Goal: Transaction & Acquisition: Download file/media

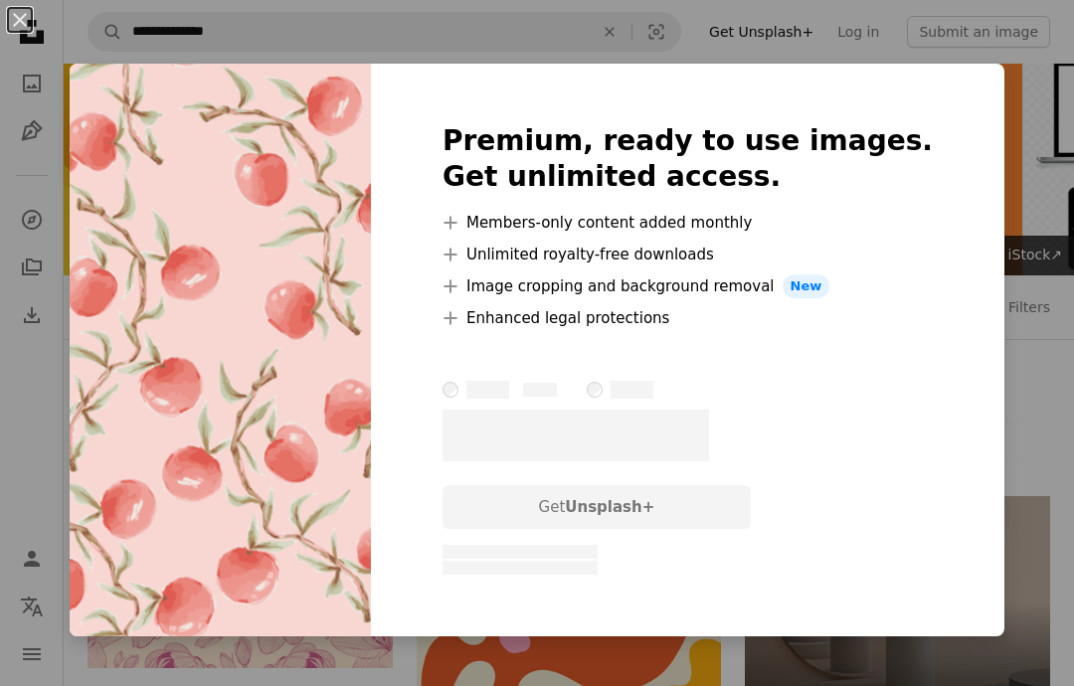
scroll to position [626, 0]
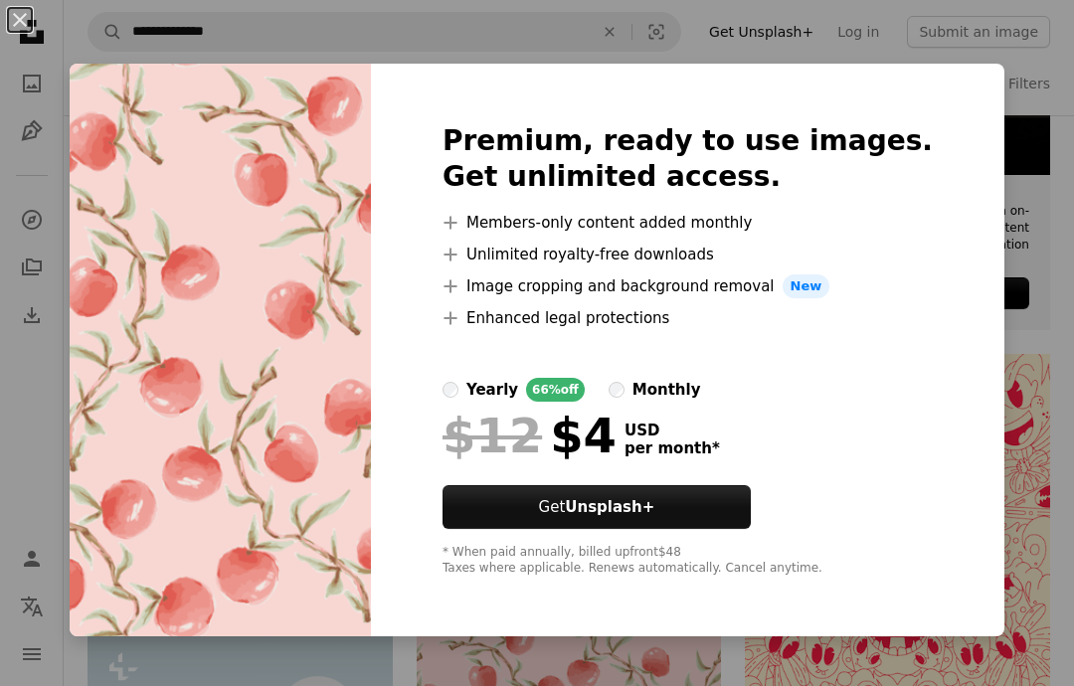
click at [1012, 40] on div "An X shape Premium, ready to use images. Get unlimited access. A plus sign Memb…" at bounding box center [537, 343] width 1074 height 686
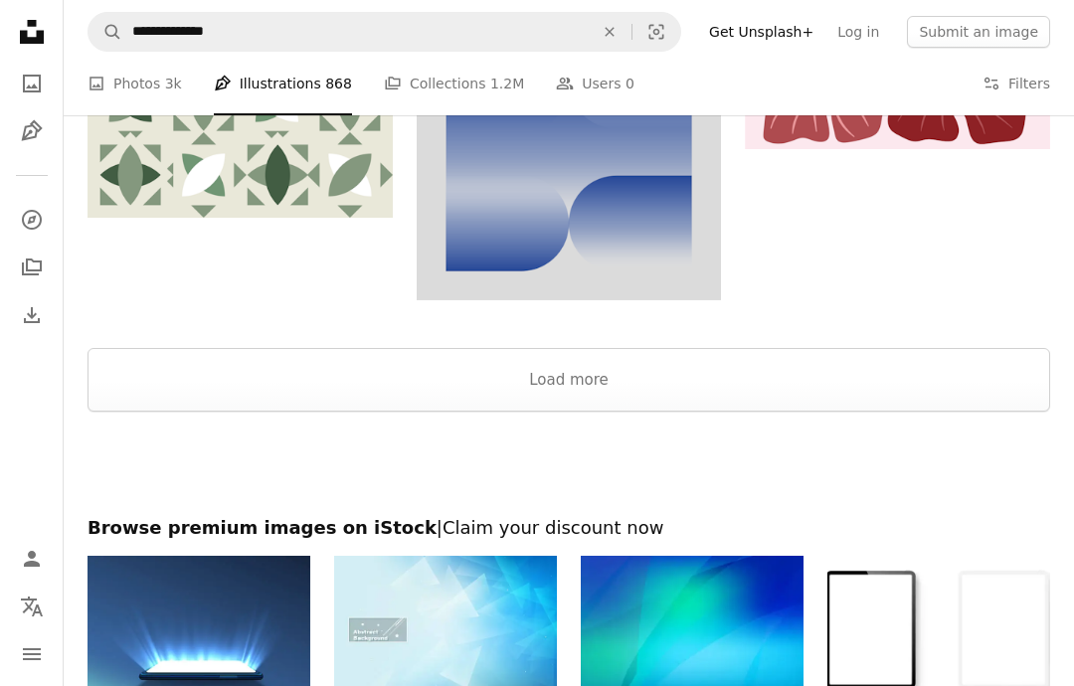
scroll to position [3098, 0]
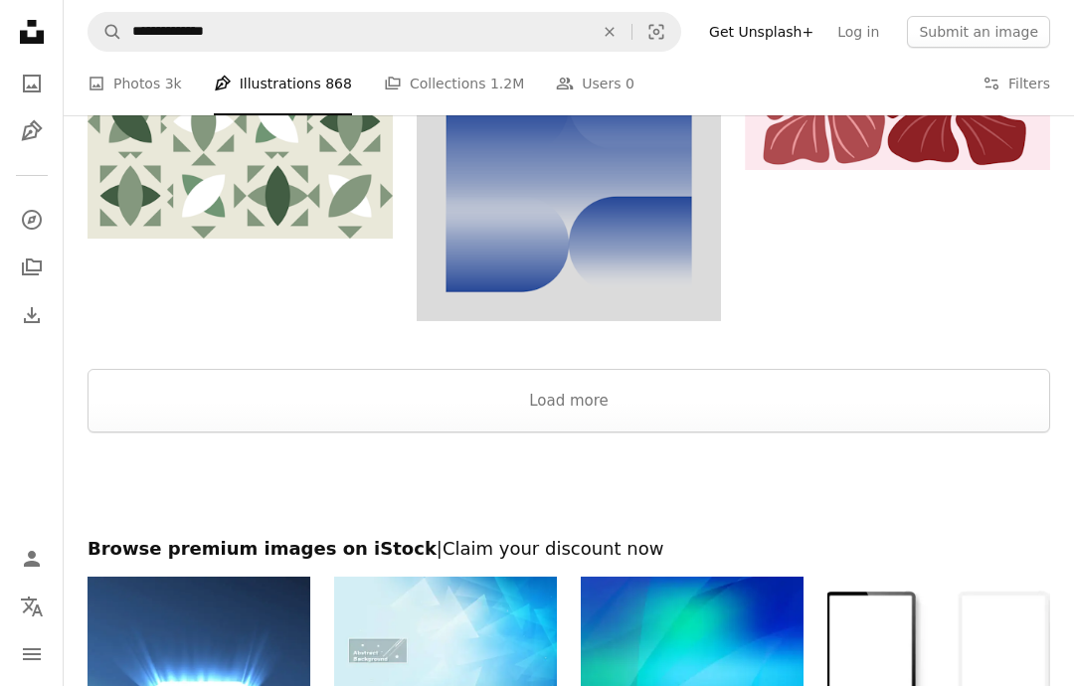
click at [682, 424] on button "Load more" at bounding box center [568, 401] width 962 height 64
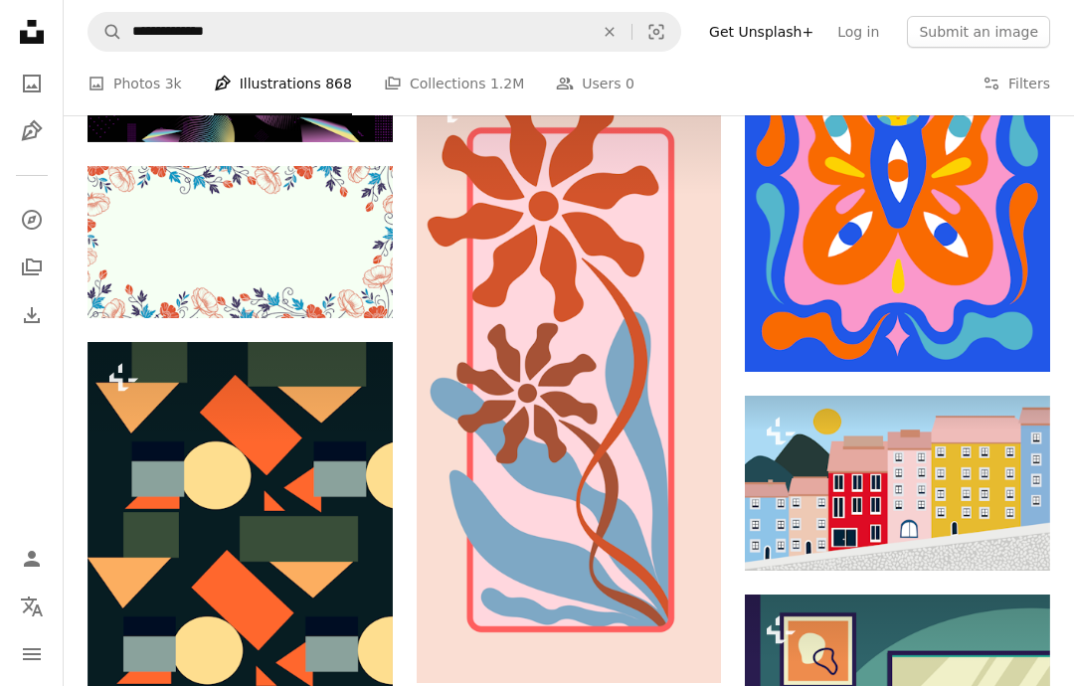
scroll to position [8409, 0]
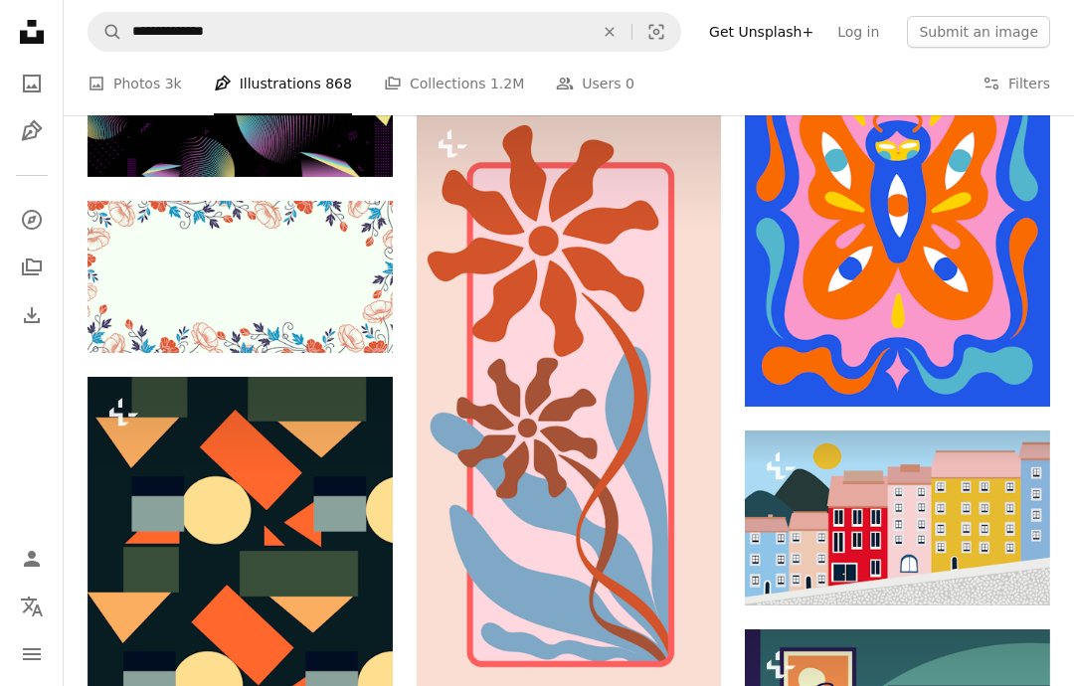
click at [1024, 74] on button "Filters Filters" at bounding box center [1016, 84] width 68 height 64
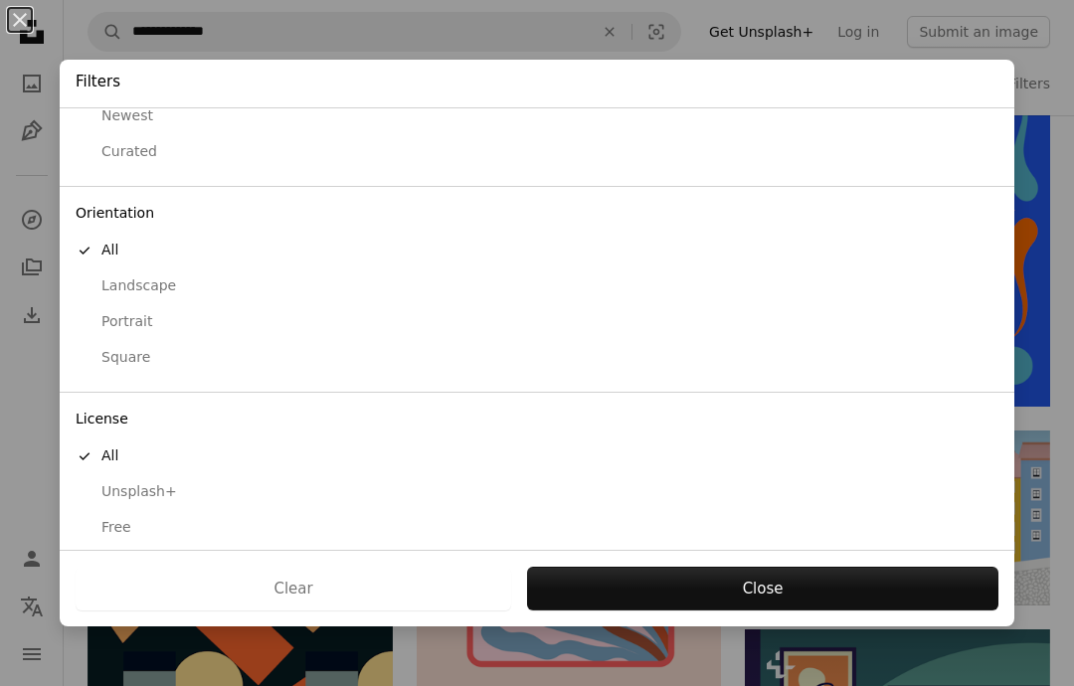
scroll to position [90, 0]
click at [105, 519] on div "Free" at bounding box center [537, 529] width 923 height 20
click at [767, 590] on button "Apply" at bounding box center [762, 589] width 472 height 44
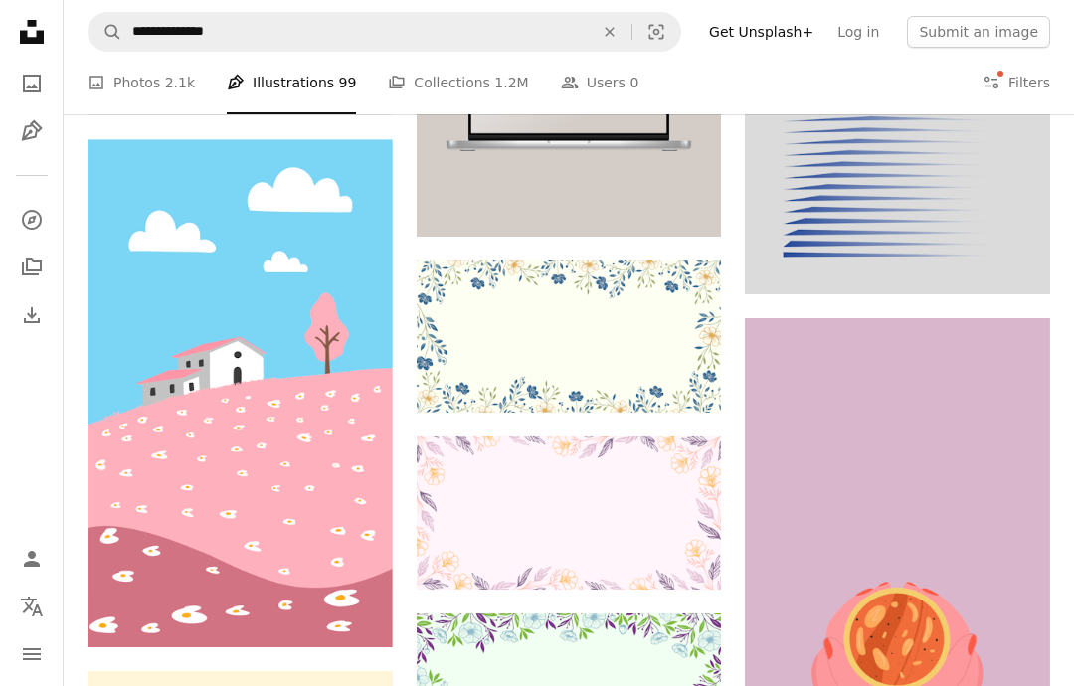
scroll to position [11285, 0]
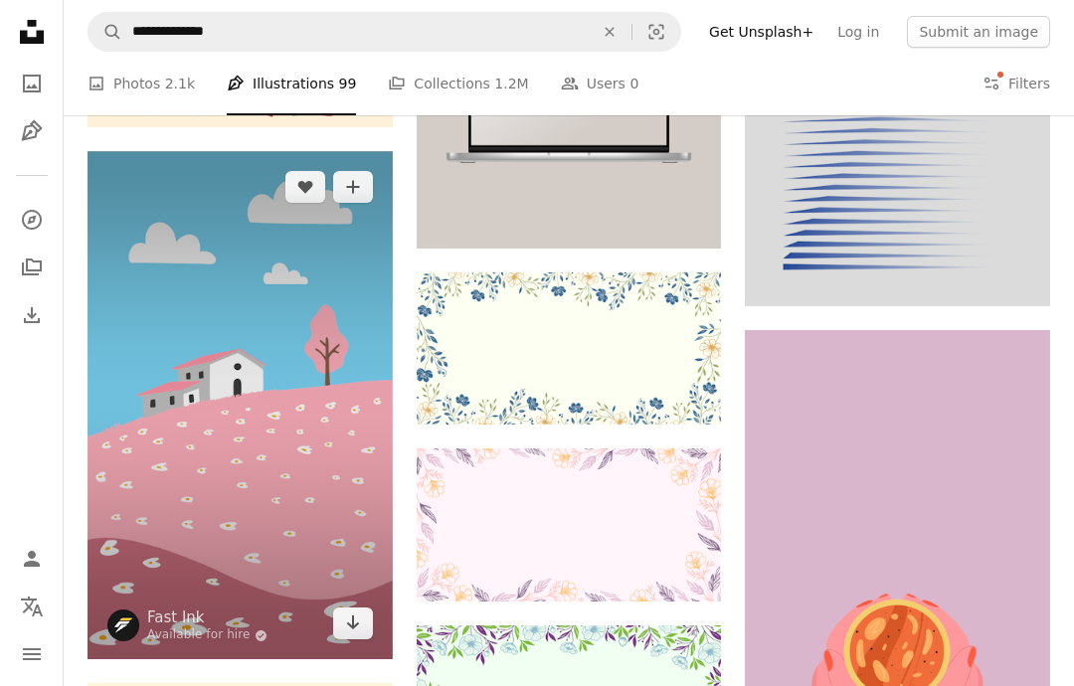
click at [349, 615] on icon "Arrow pointing down" at bounding box center [353, 622] width 16 height 24
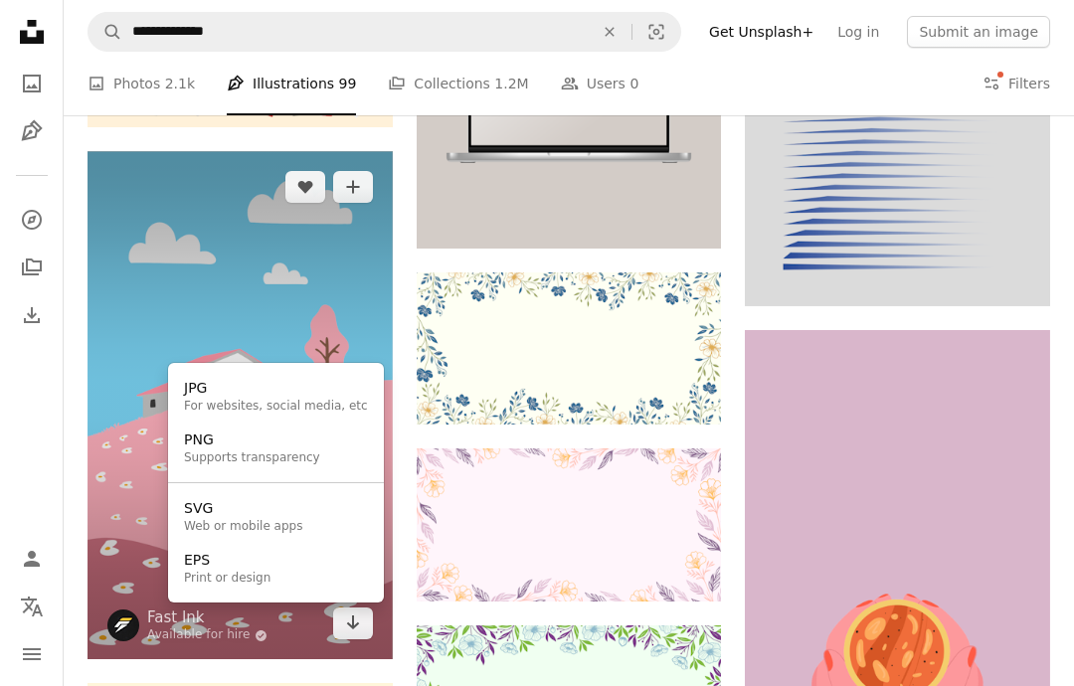
click at [308, 453] on div "Supports transparency" at bounding box center [252, 458] width 136 height 16
